Goal: Task Accomplishment & Management: Use online tool/utility

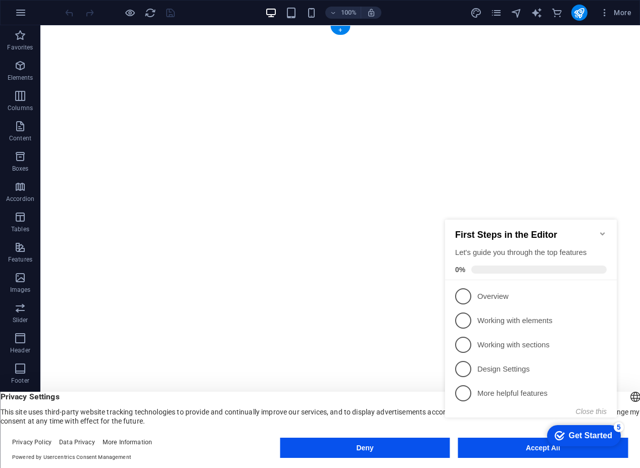
click at [603, 230] on icon "Minimize checklist" at bounding box center [603, 234] width 8 height 8
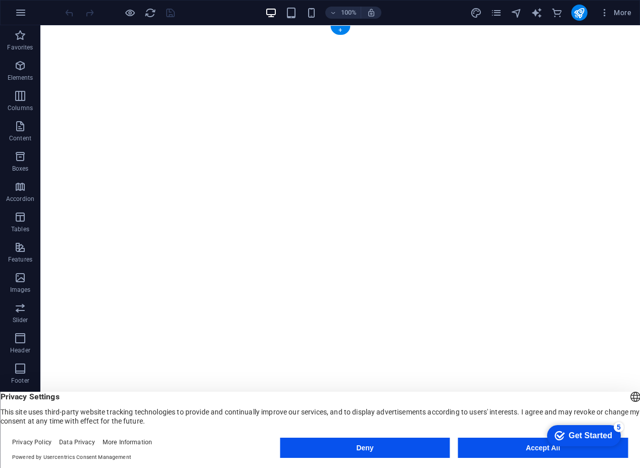
click at [488, 454] on button "Accept All" at bounding box center [543, 448] width 170 height 20
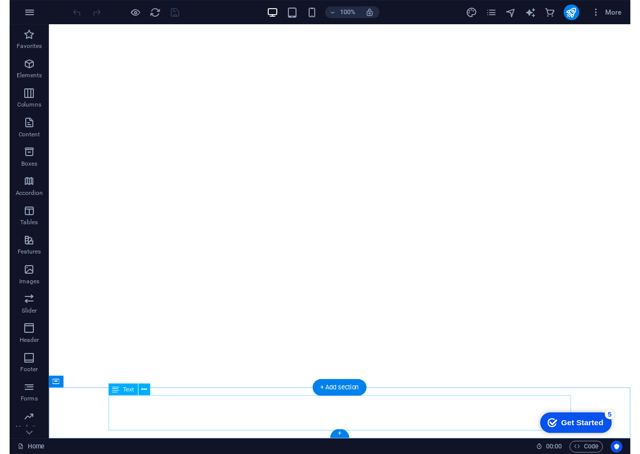
scroll to position [53, 0]
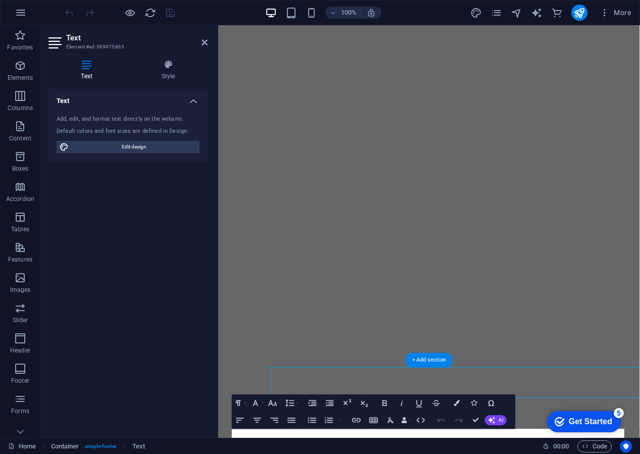
scroll to position [19, 0]
click at [371, 400] on button "Subscript" at bounding box center [364, 403] width 16 height 17
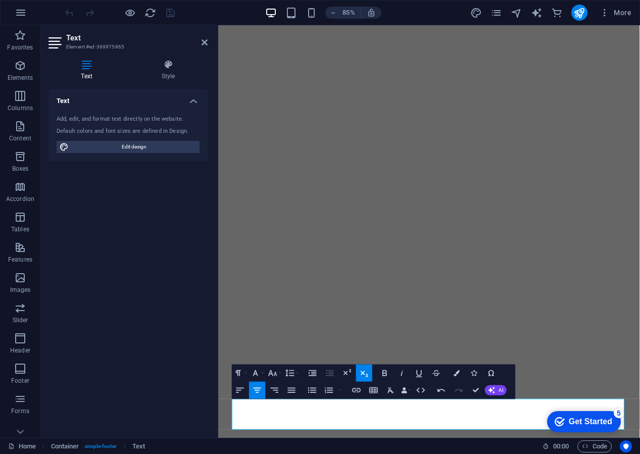
scroll to position [53, 0]
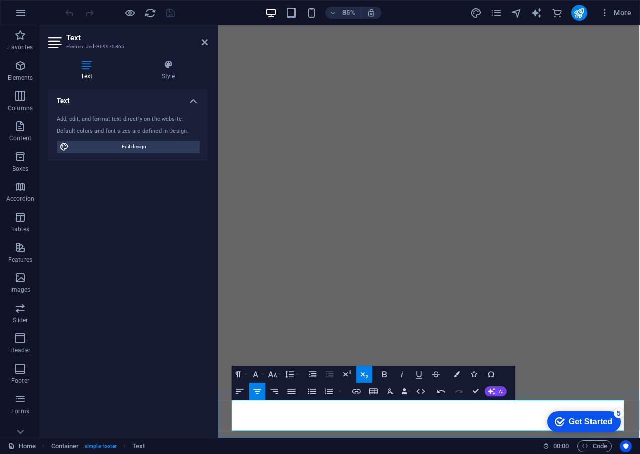
click at [496, 369] on figure at bounding box center [466, 215] width 496 height 485
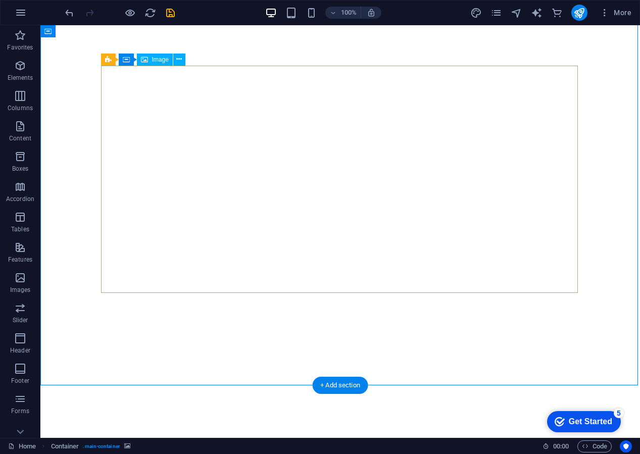
select select "px"
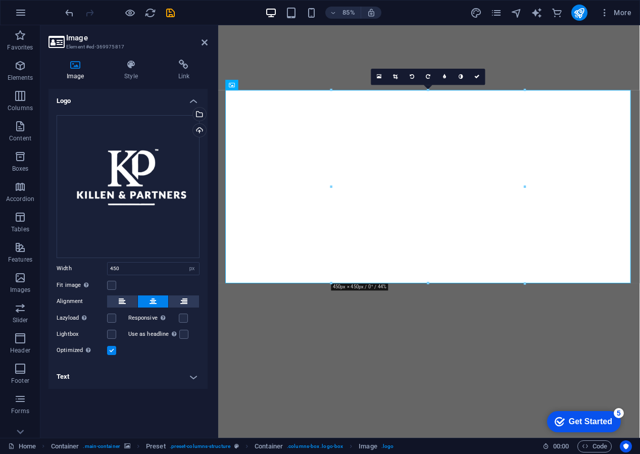
click at [83, 65] on icon at bounding box center [75, 65] width 54 height 10
click at [198, 110] on div "Select files from the file manager, stock photos, or upload file(s)" at bounding box center [198, 115] width 15 height 15
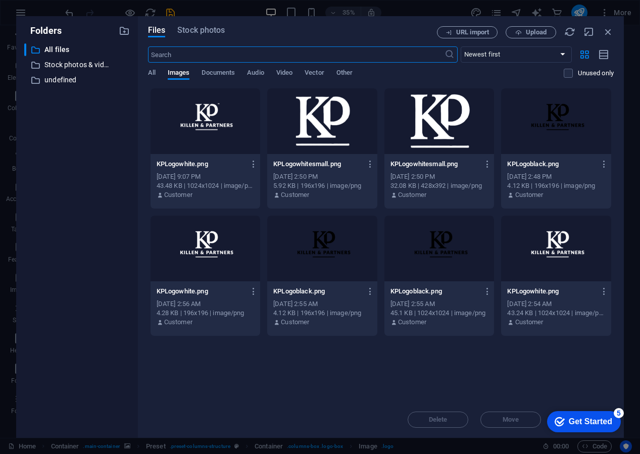
click at [562, 247] on div at bounding box center [556, 249] width 110 height 66
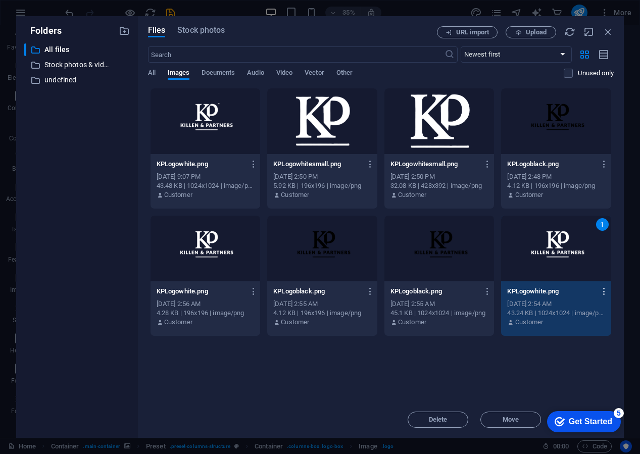
click at [605, 290] on icon "button" at bounding box center [605, 291] width 10 height 9
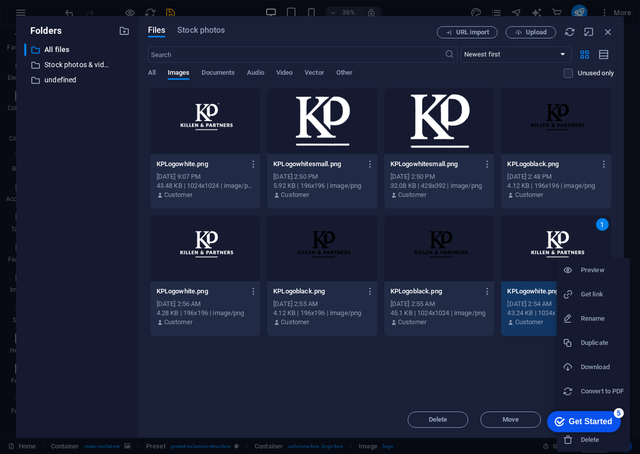
click at [583, 366] on h6 "Download" at bounding box center [602, 367] width 43 height 12
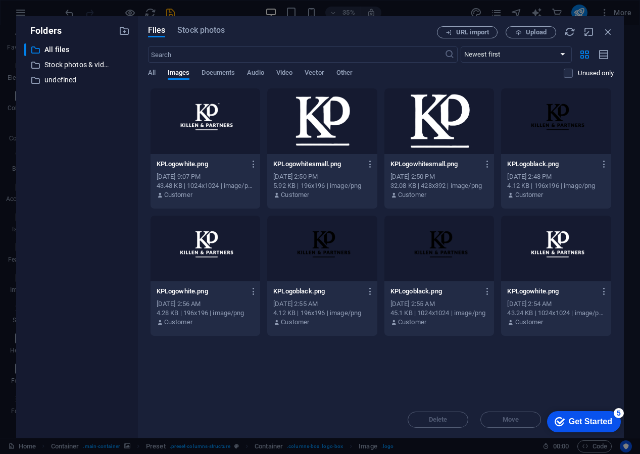
click at [332, 8] on div "Folders ​ All files All files ​ Stock photos & videos Stock photos & videos ​ u…" at bounding box center [320, 227] width 640 height 454
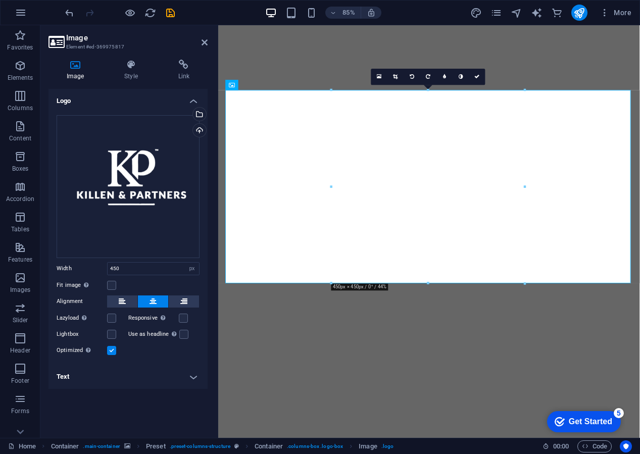
click at [336, 56] on figure at bounding box center [466, 215] width 496 height 485
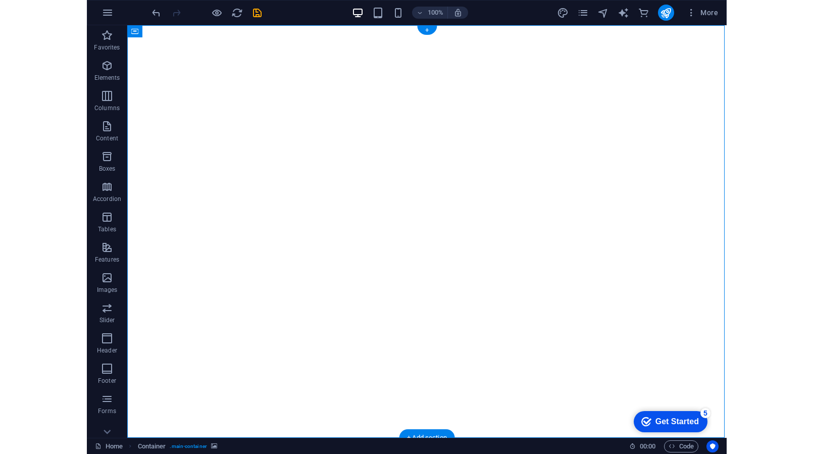
scroll to position [0, 0]
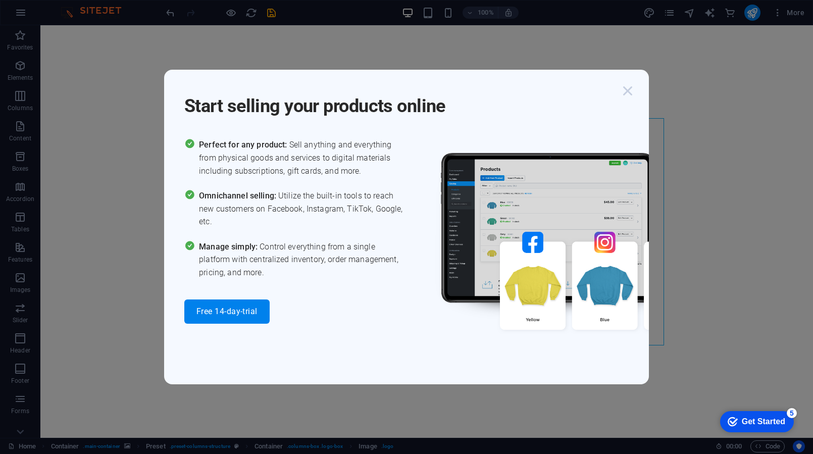
click at [630, 91] on icon "button" at bounding box center [628, 91] width 18 height 18
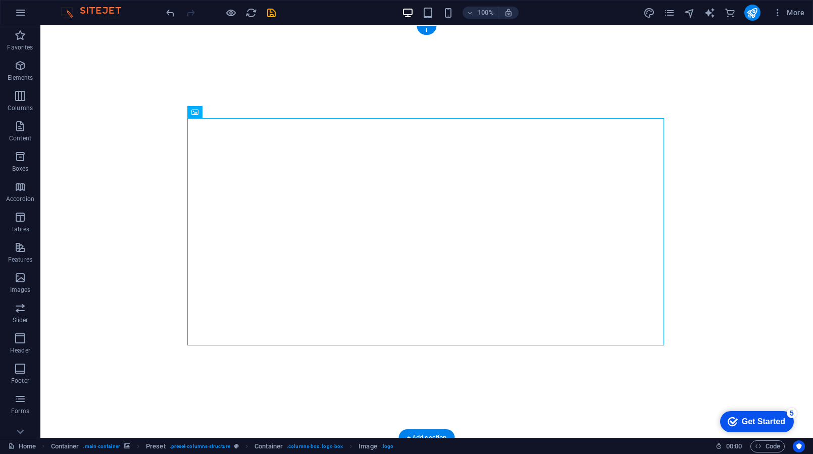
click at [109, 136] on figure at bounding box center [426, 231] width 773 height 413
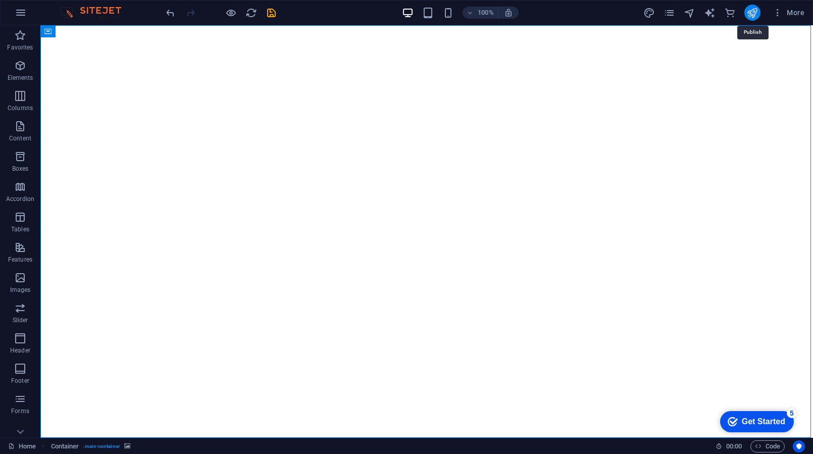
click at [640, 14] on icon "publish" at bounding box center [753, 13] width 12 height 12
